Goal: Find specific page/section: Find specific page/section

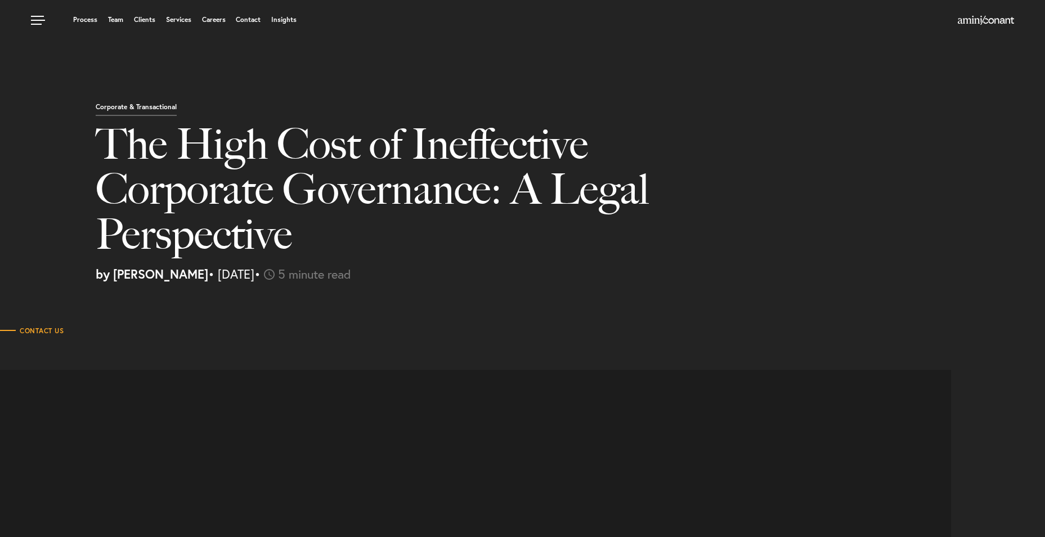
select select "US"
select select "Austin"
select select "Business and Civil Litigation"
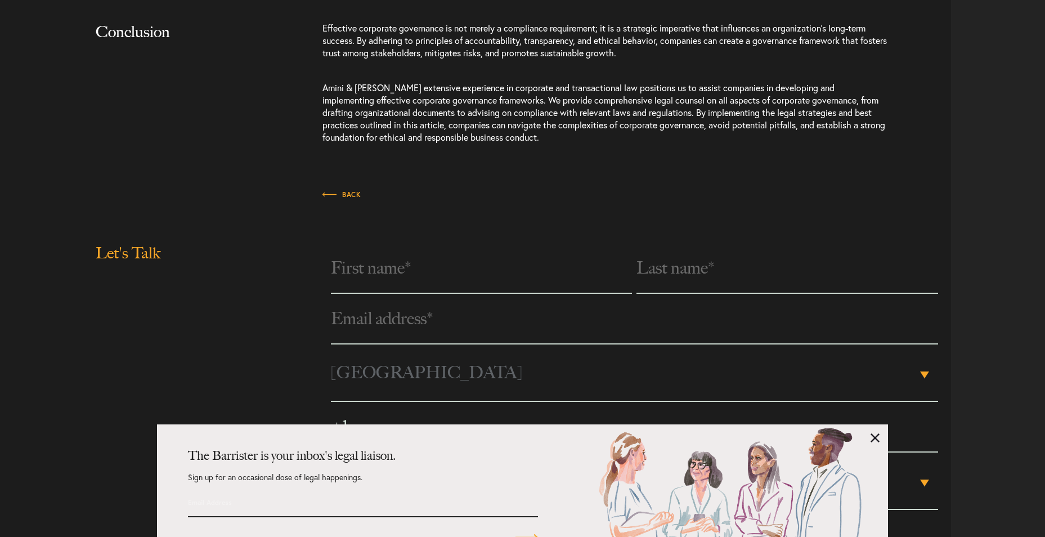
scroll to position [3586, 0]
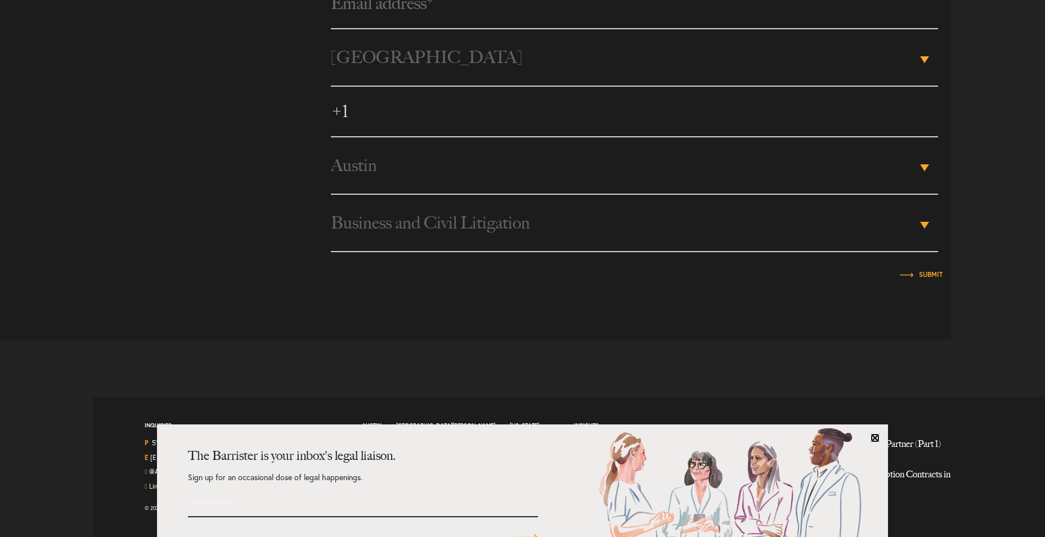
click at [871, 438] on link at bounding box center [874, 437] width 9 height 9
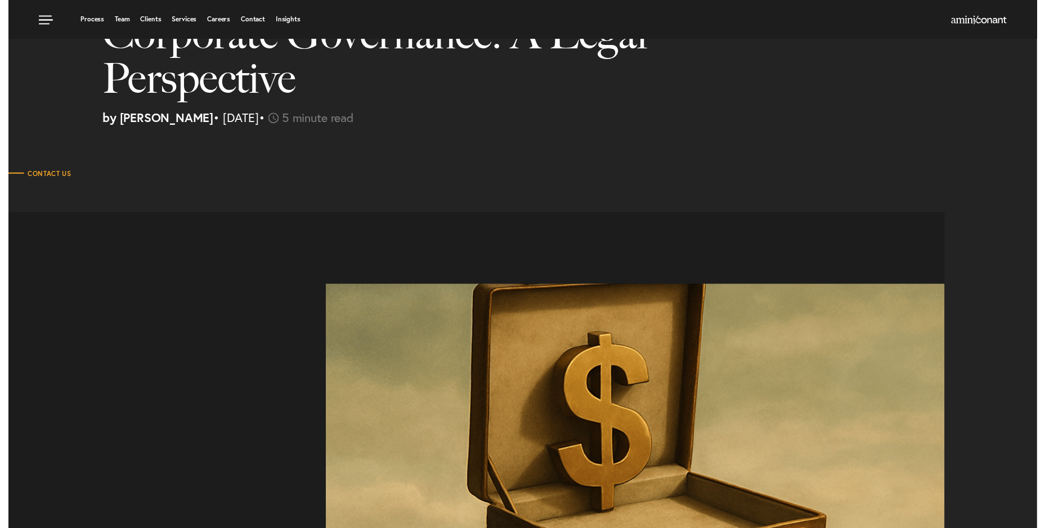
scroll to position [0, 0]
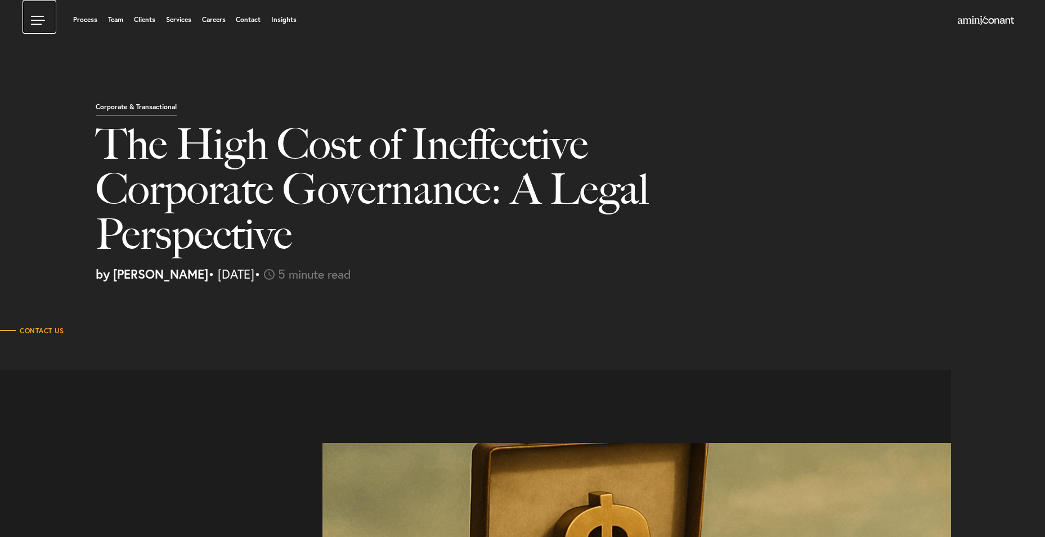
click at [45, 17] on link at bounding box center [40, 17] width 34 height 34
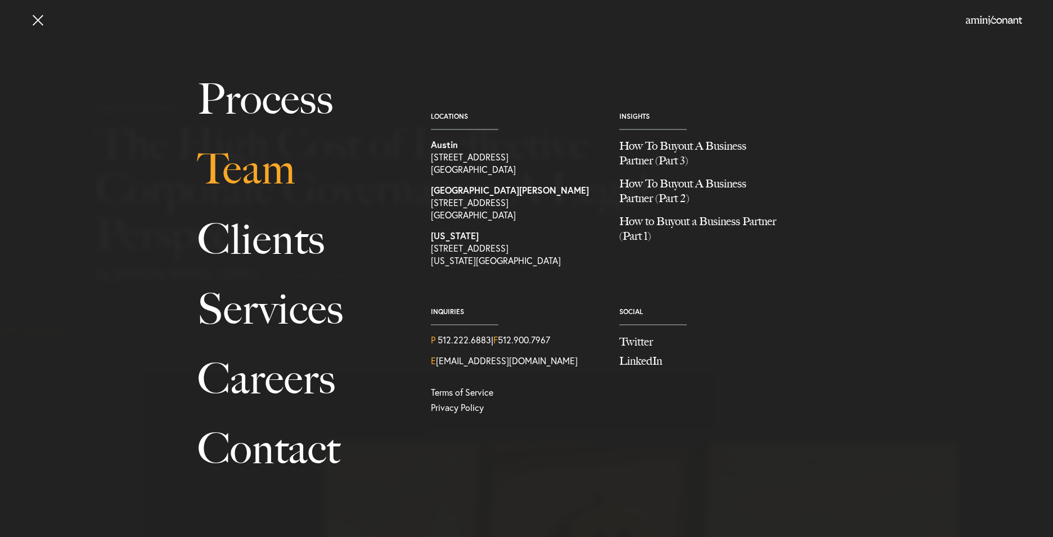
click at [276, 169] on link "Team" at bounding box center [301, 169] width 208 height 70
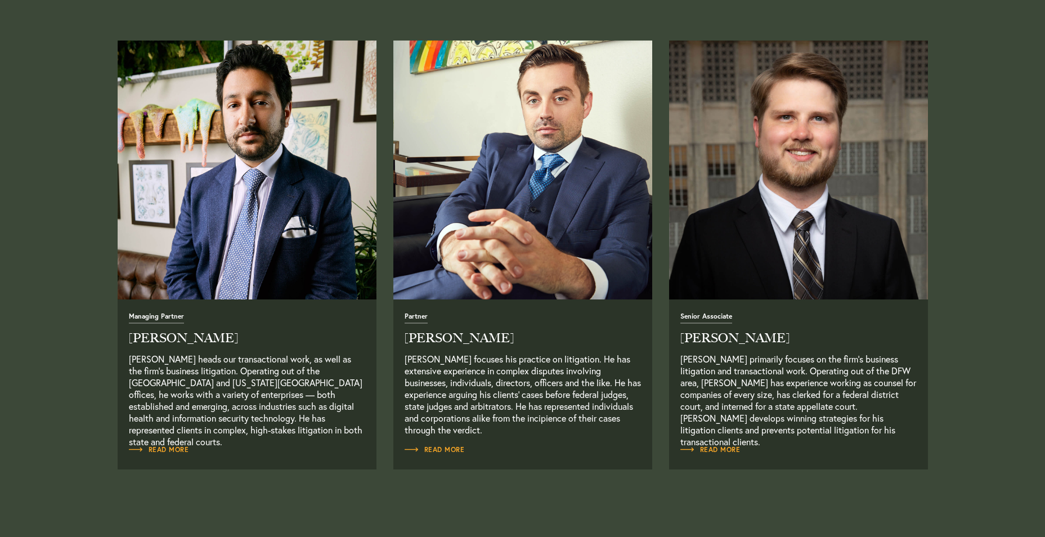
scroll to position [506, 0]
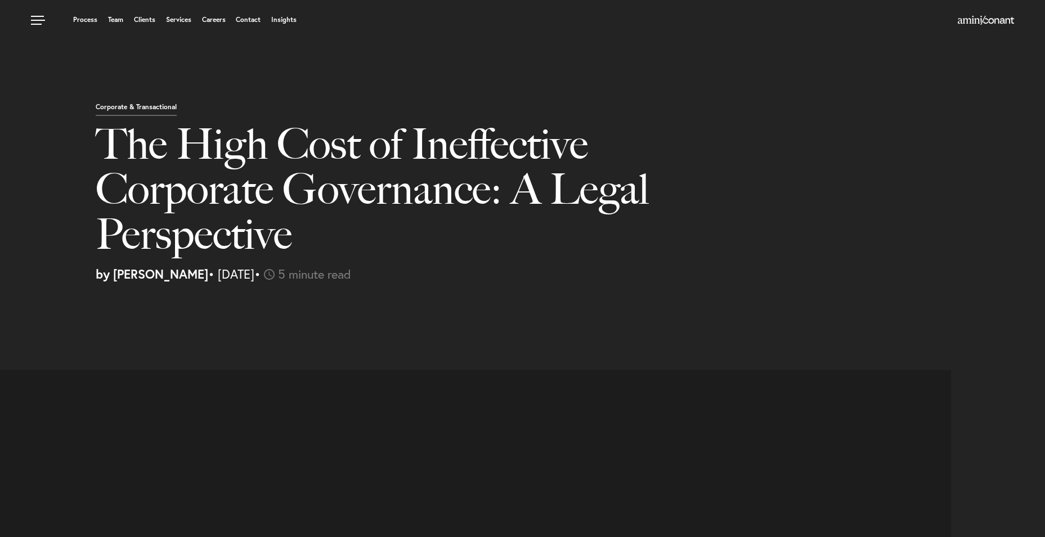
select select "US"
select select "Austin"
select select "Business and Civil Litigation"
